Goal: Find specific page/section: Find specific page/section

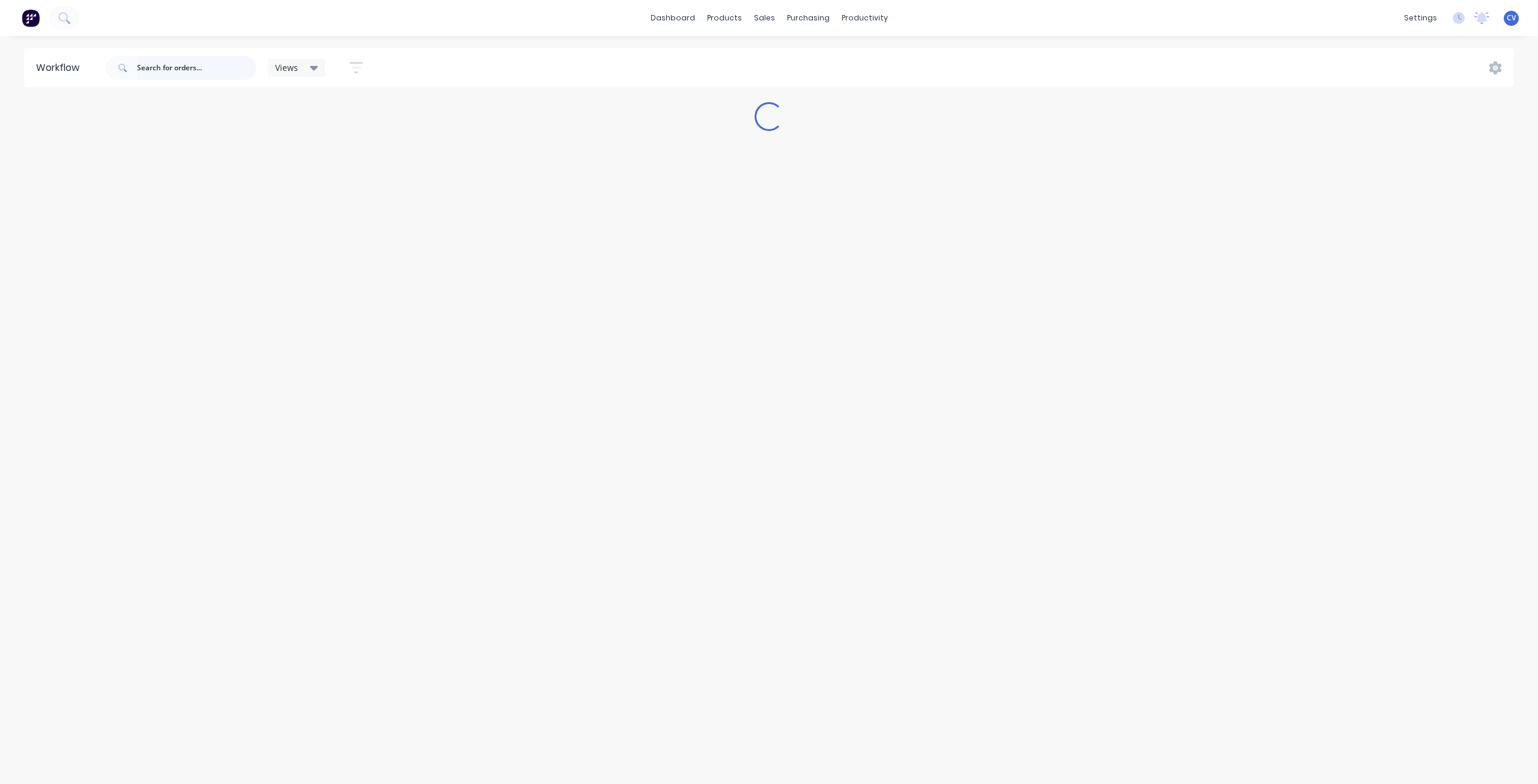
click at [195, 65] on input "text" at bounding box center [196, 67] width 119 height 24
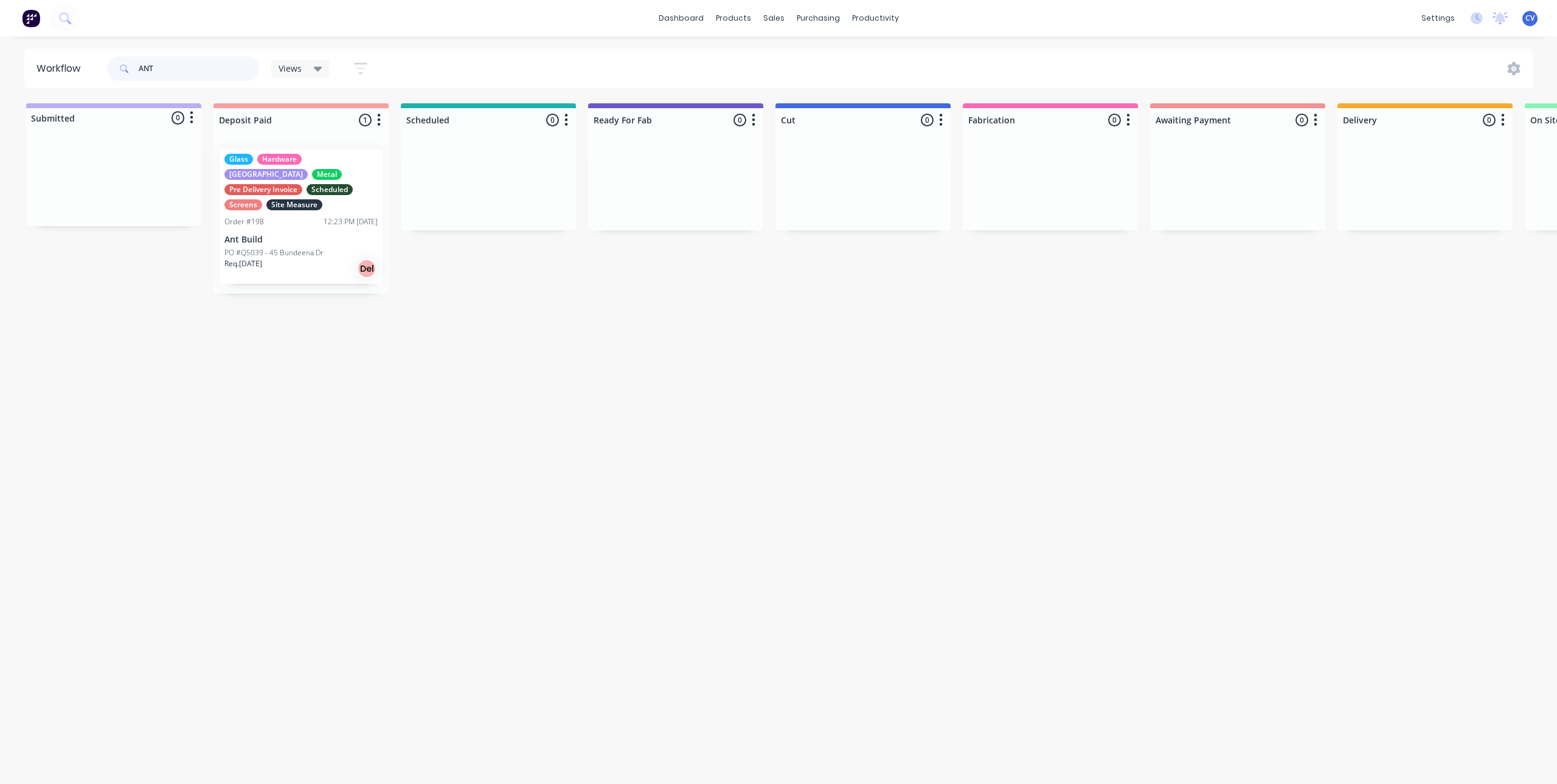
type input "ANT"
click at [298, 234] on p "Ant Build" at bounding box center [301, 239] width 153 height 11
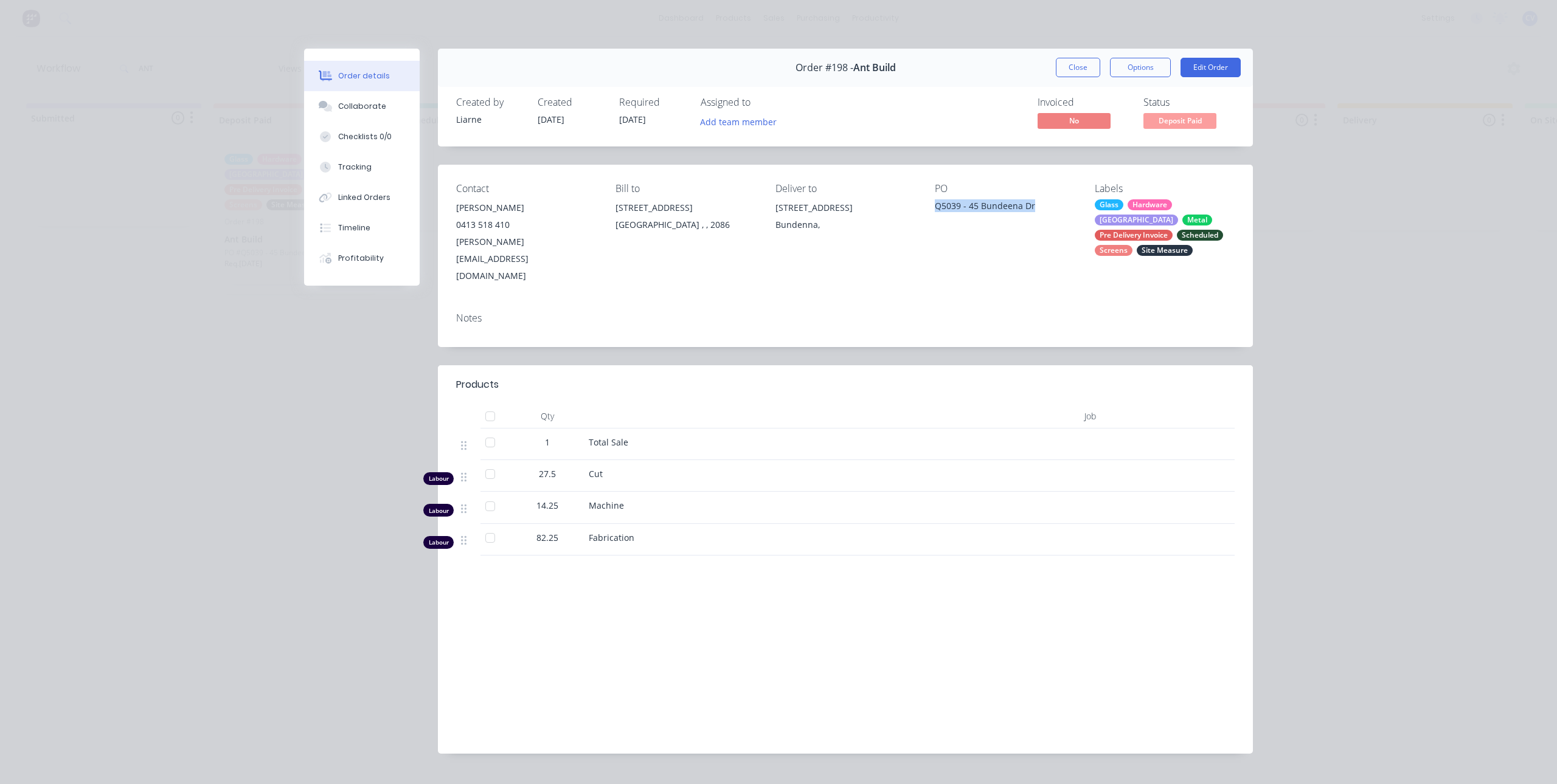
drag, startPoint x: 1032, startPoint y: 207, endPoint x: 928, endPoint y: 210, distance: 104.0
click at [928, 210] on div "Contact [PERSON_NAME] [PHONE_NUMBER] [PERSON_NAME][EMAIL_ADDRESS][DOMAIN_NAME] …" at bounding box center [845, 233] width 815 height 138
copy div "Q5039 - 45 Bundeena Dr"
click at [1386, 246] on div "Order details Collaborate Checklists 0/0 Tracking Linked Orders Timeline Profit…" at bounding box center [778, 392] width 1557 height 784
click at [363, 104] on div "Collaborate" at bounding box center [362, 106] width 48 height 11
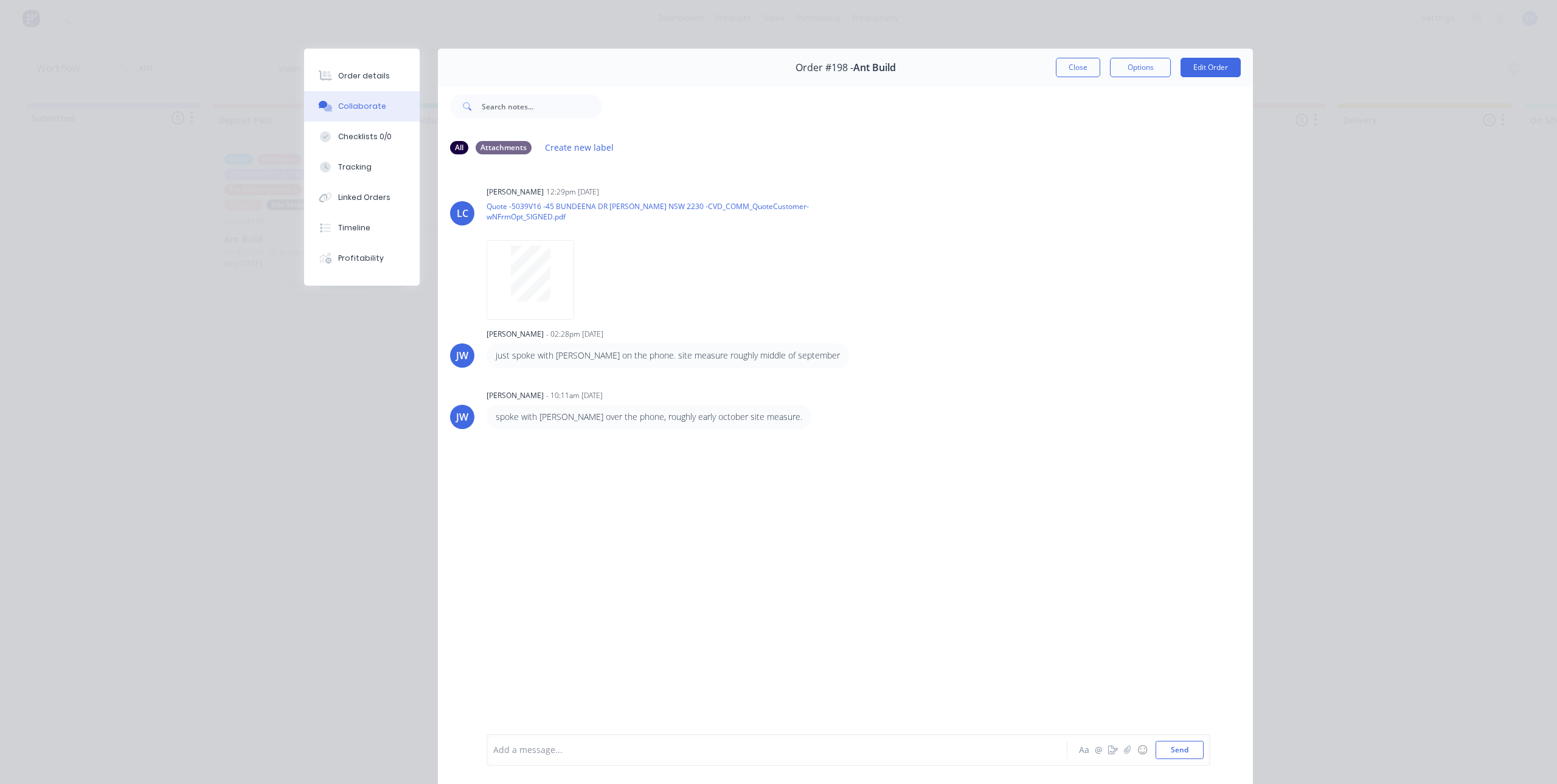
drag, startPoint x: 1077, startPoint y: 62, endPoint x: 765, endPoint y: 45, distance: 312.5
click at [1073, 63] on button "Close" at bounding box center [1078, 68] width 45 height 19
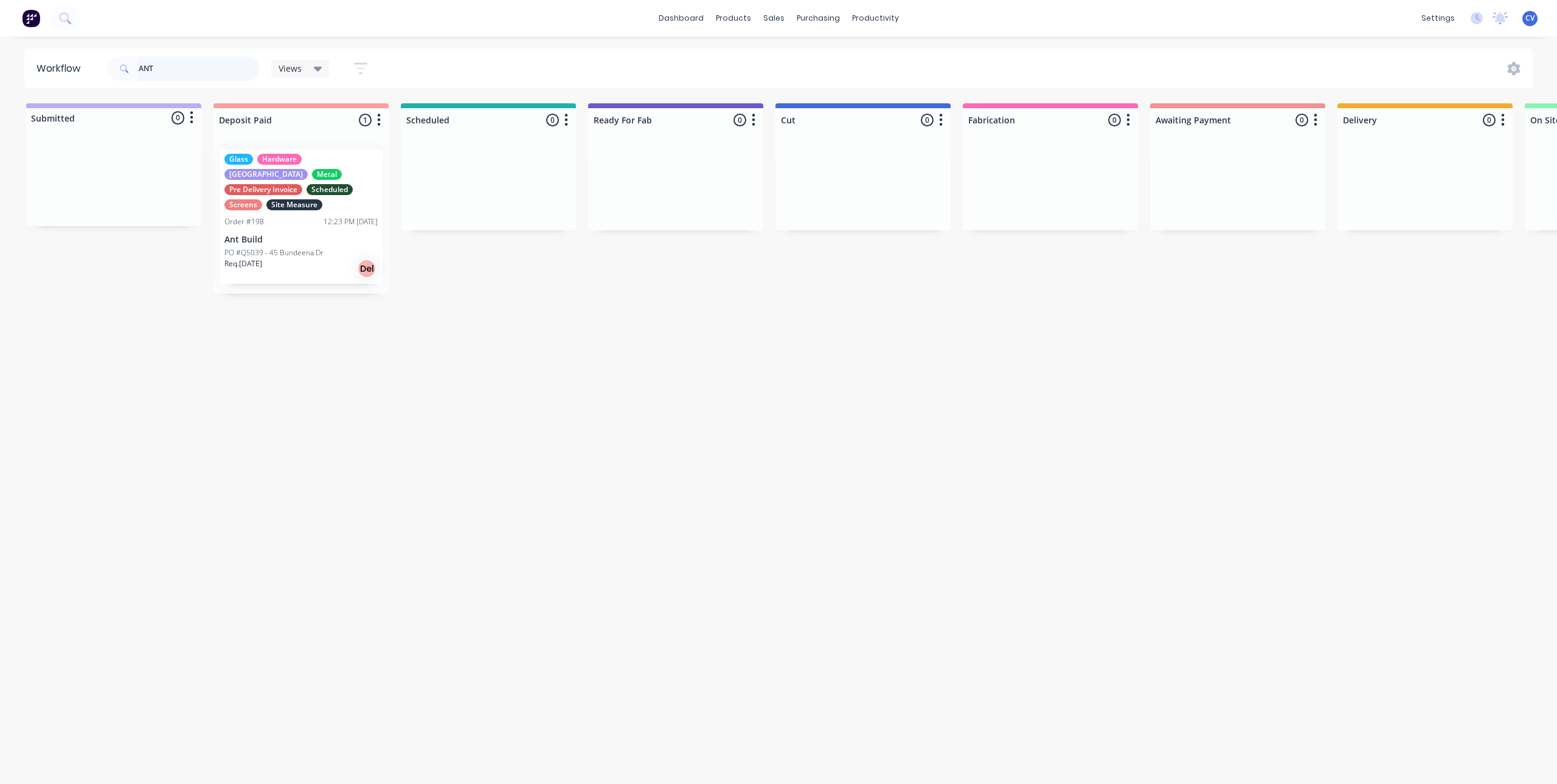
drag, startPoint x: 68, startPoint y: 62, endPoint x: 53, endPoint y: 66, distance: 15.5
click at [57, 62] on header "Workflow ANT Views Save new view None (Default) edit Production edit Show/Hide …" at bounding box center [778, 68] width 1509 height 40
